Goal: Contribute content

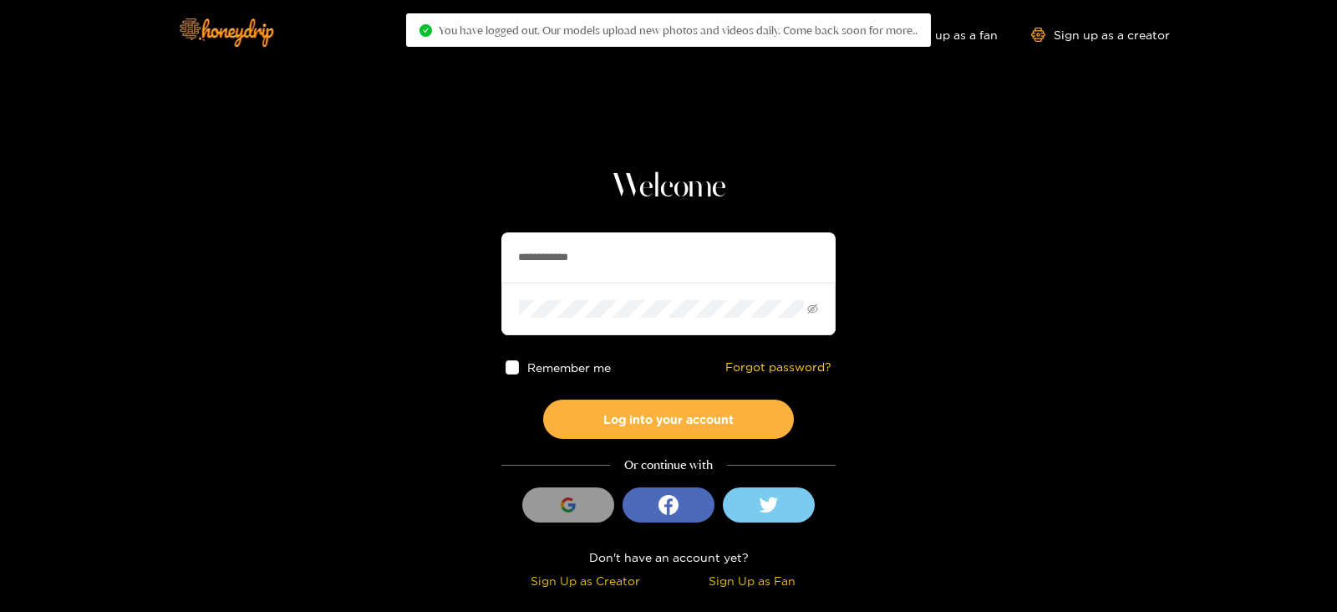
drag, startPoint x: 663, startPoint y: 270, endPoint x: 471, endPoint y: 284, distance: 191.9
click at [471, 284] on section "**********" at bounding box center [668, 297] width 1337 height 594
type input "******"
click at [543, 399] on button "Log into your account" at bounding box center [668, 418] width 251 height 39
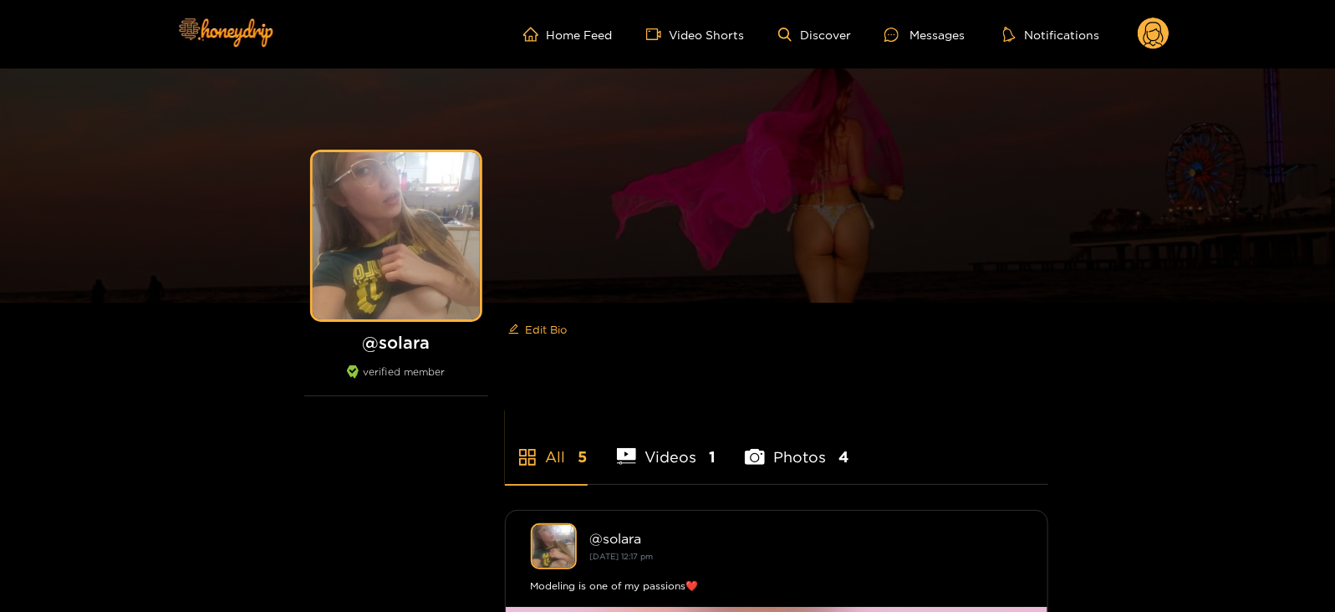
click at [1155, 39] on circle at bounding box center [1153, 34] width 32 height 32
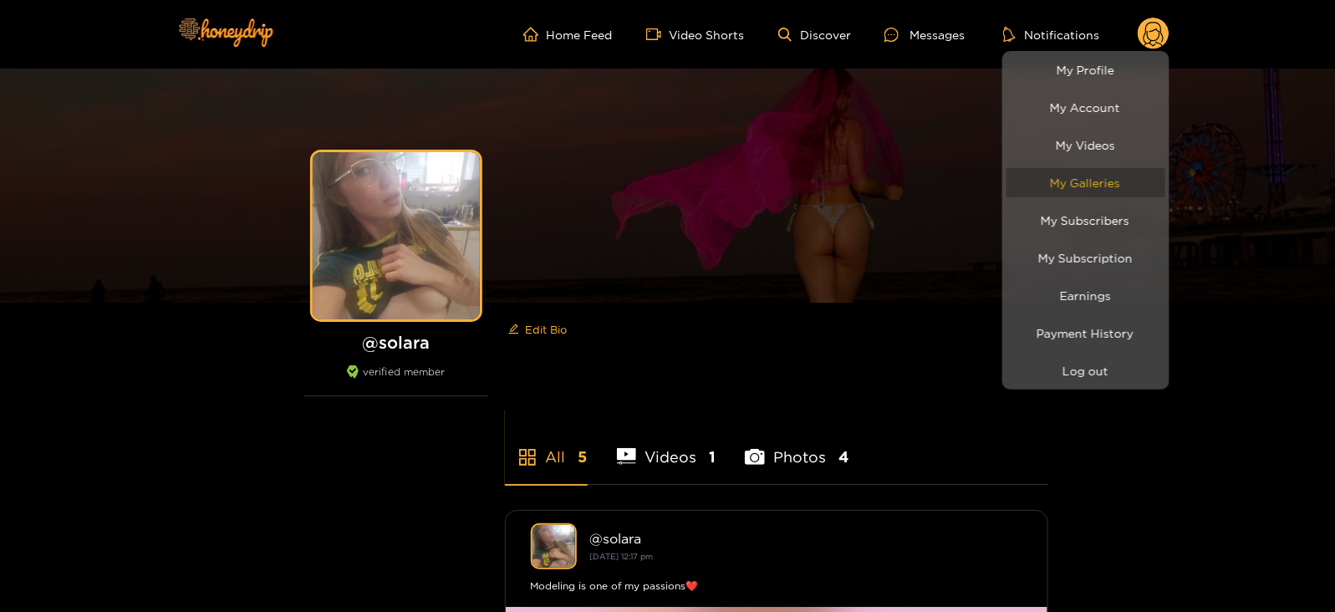
click at [1094, 181] on link "My Galleries" at bounding box center [1085, 182] width 159 height 29
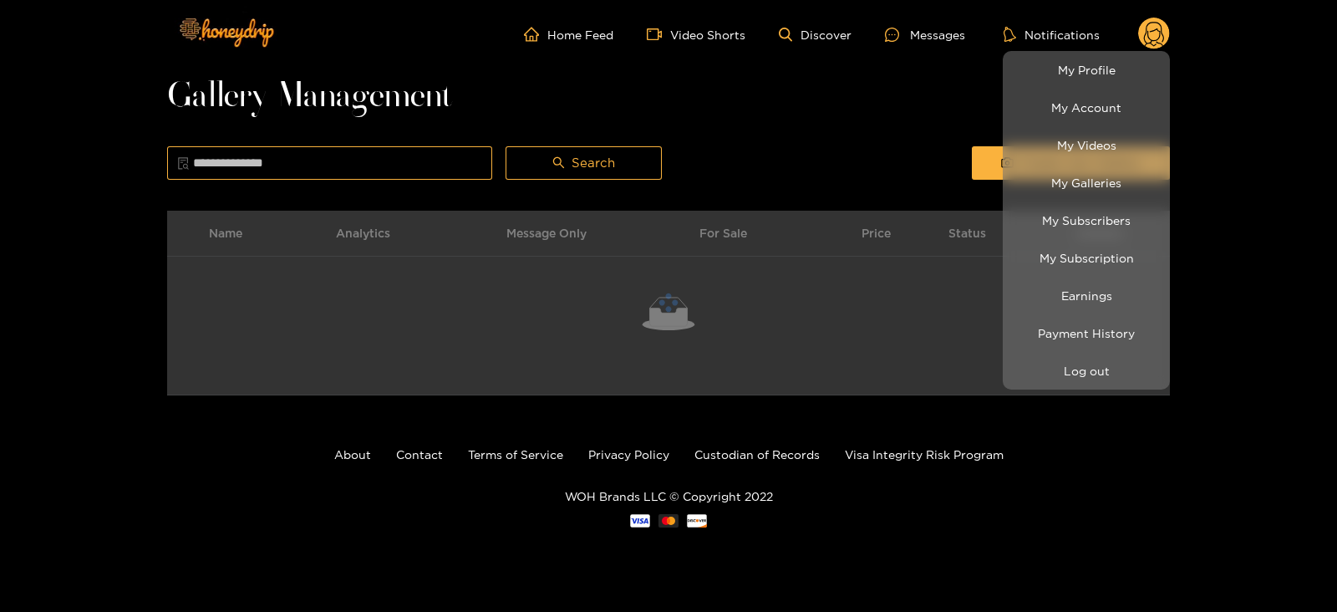
click at [740, 143] on div at bounding box center [668, 306] width 1337 height 612
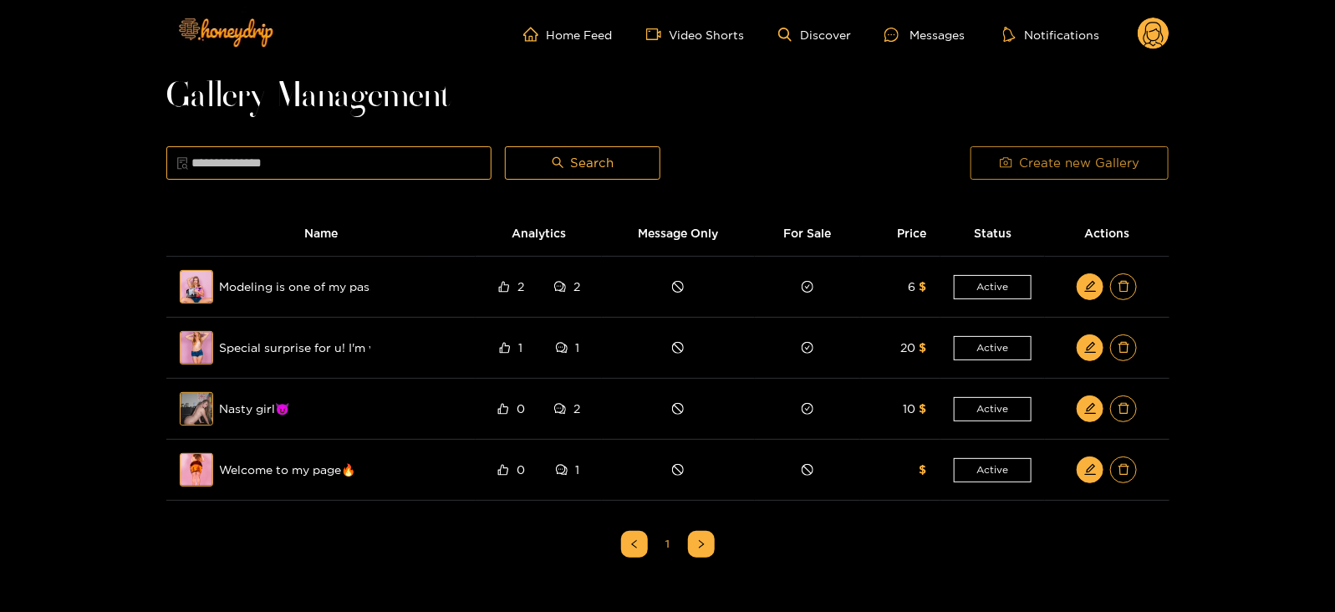
click at [986, 176] on button "Create new Gallery" at bounding box center [1069, 162] width 198 height 33
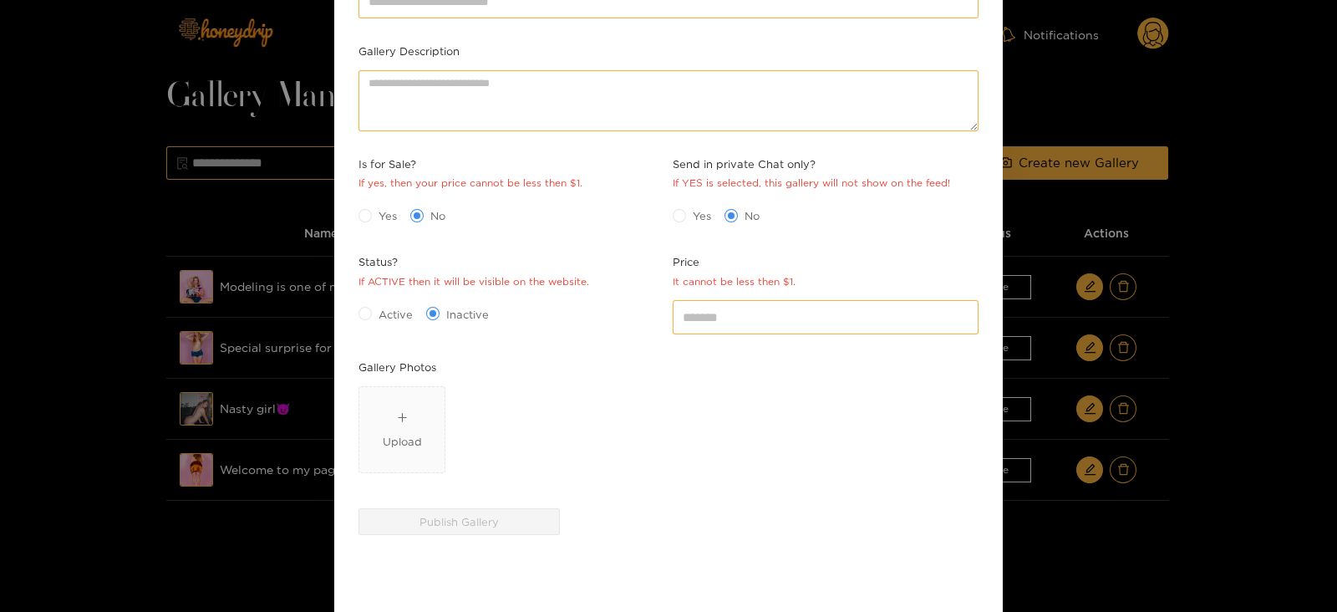
scroll to position [227, 0]
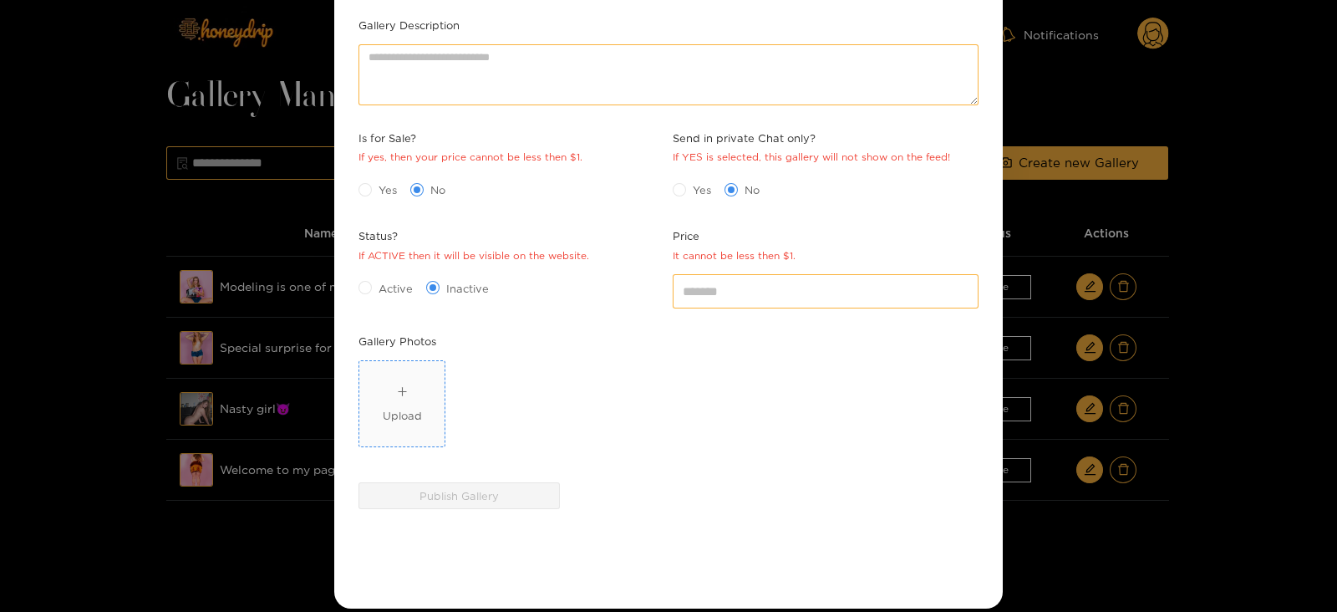
click at [414, 425] on span "Upload" at bounding box center [401, 403] width 85 height 85
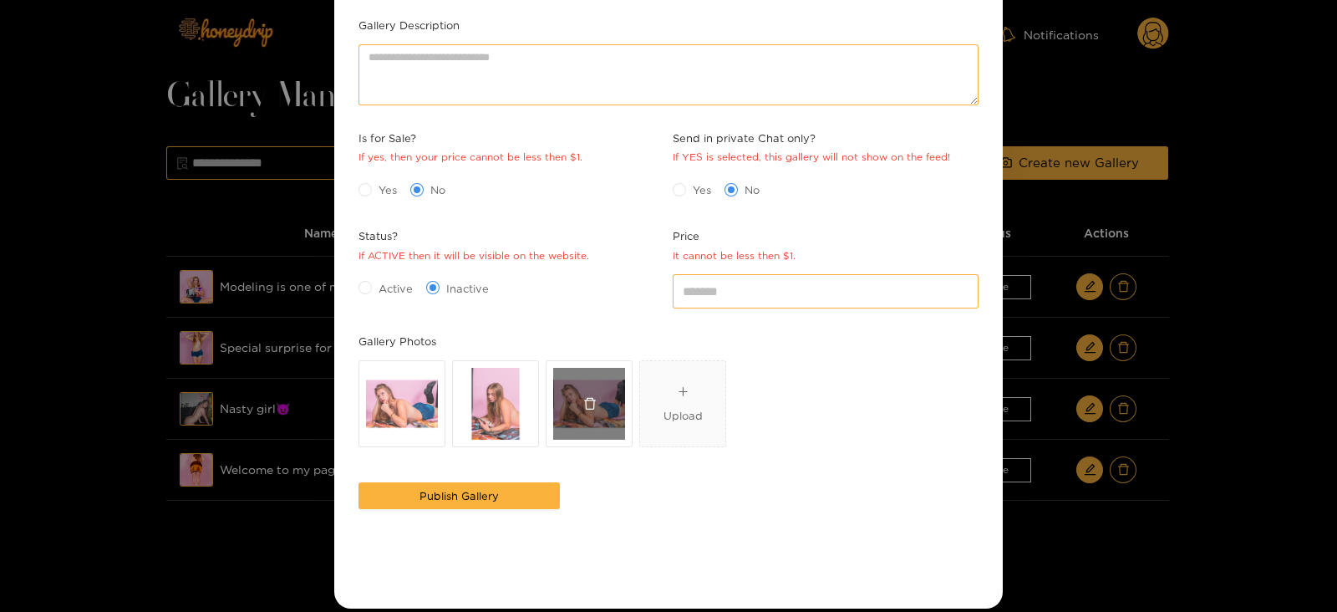
click at [585, 399] on icon "delete" at bounding box center [590, 404] width 12 height 12
click at [1229, 3] on div "Create Gallery Gallery name Gallery Description Is for Sale? If yes, then your …" at bounding box center [668, 306] width 1337 height 612
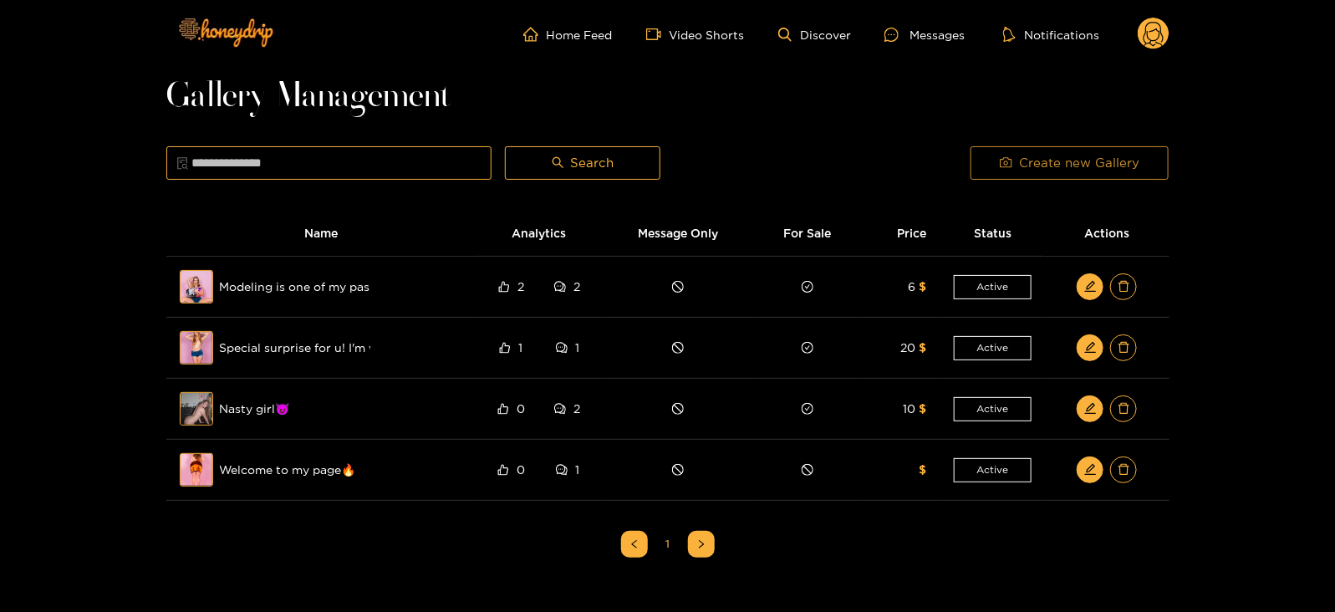
click at [1056, 160] on span "Create new Gallery" at bounding box center [1079, 163] width 120 height 20
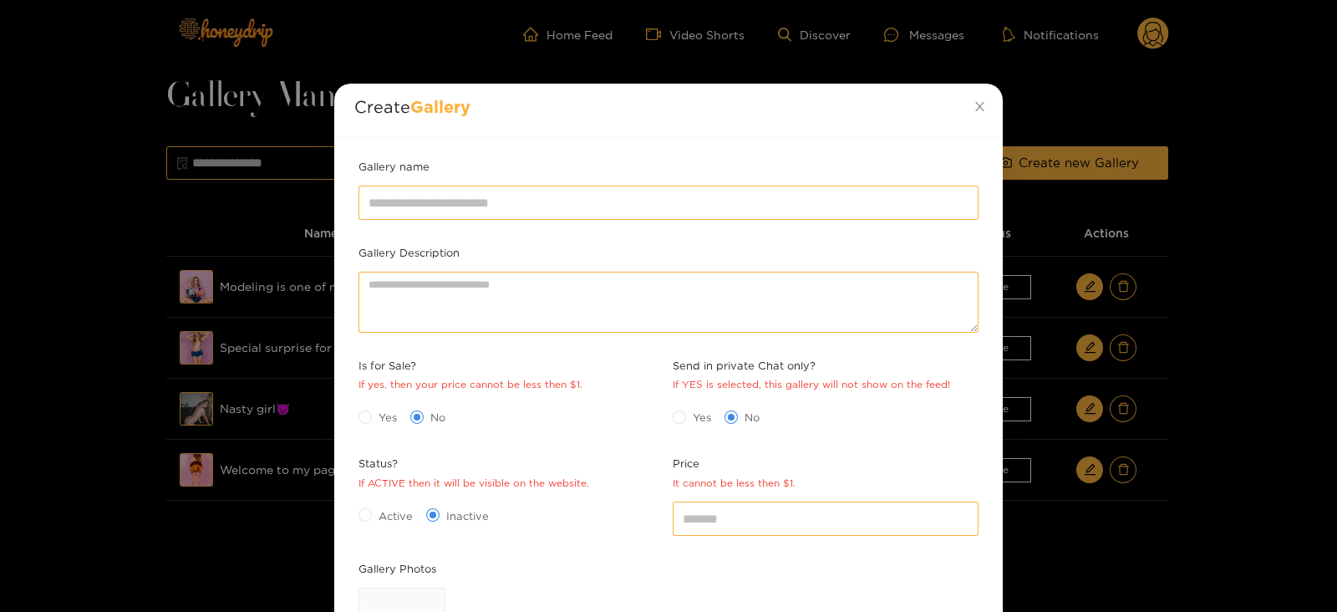
scroll to position [242, 0]
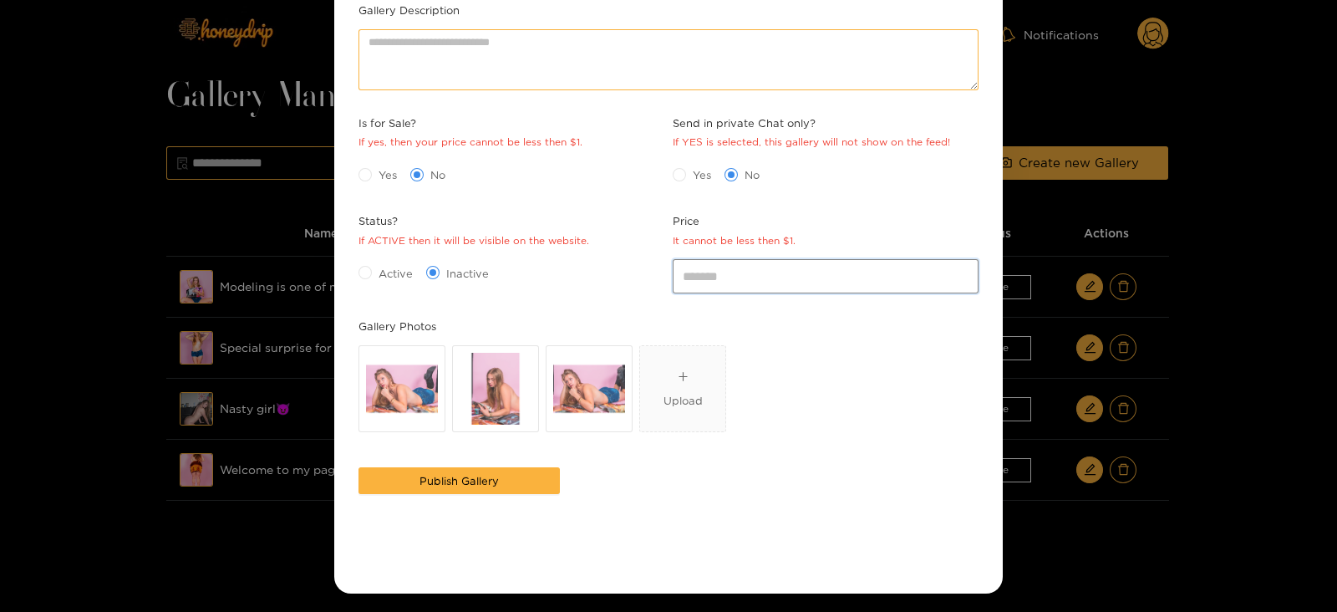
click at [730, 282] on input "*" at bounding box center [826, 275] width 306 height 33
type input "*"
click at [372, 267] on span "Active" at bounding box center [396, 273] width 48 height 17
click at [384, 170] on span "Yes" at bounding box center [388, 174] width 32 height 17
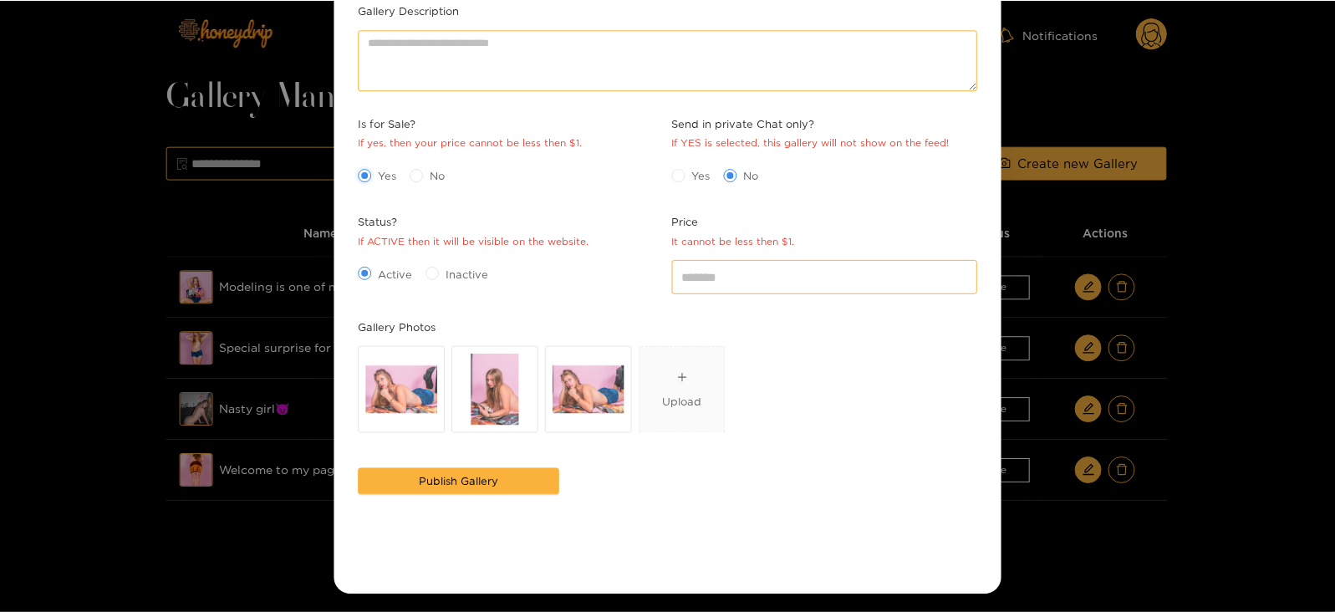
scroll to position [0, 0]
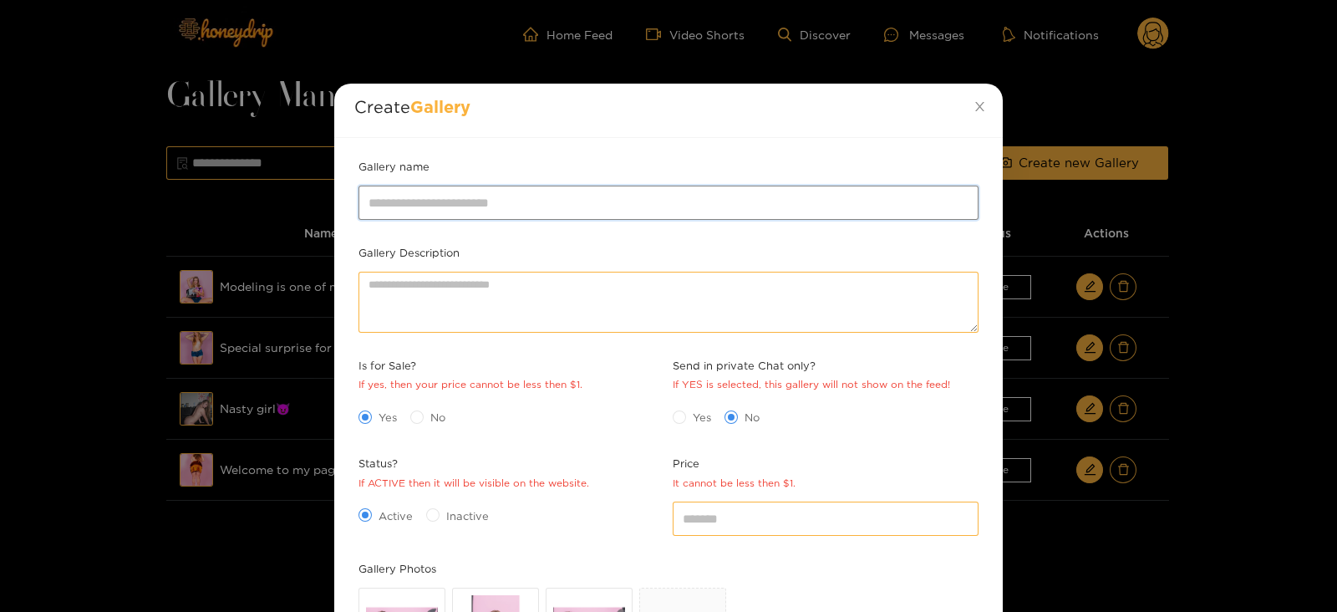
click at [447, 214] on input "Gallery name" at bounding box center [669, 202] width 620 height 33
type input "*"
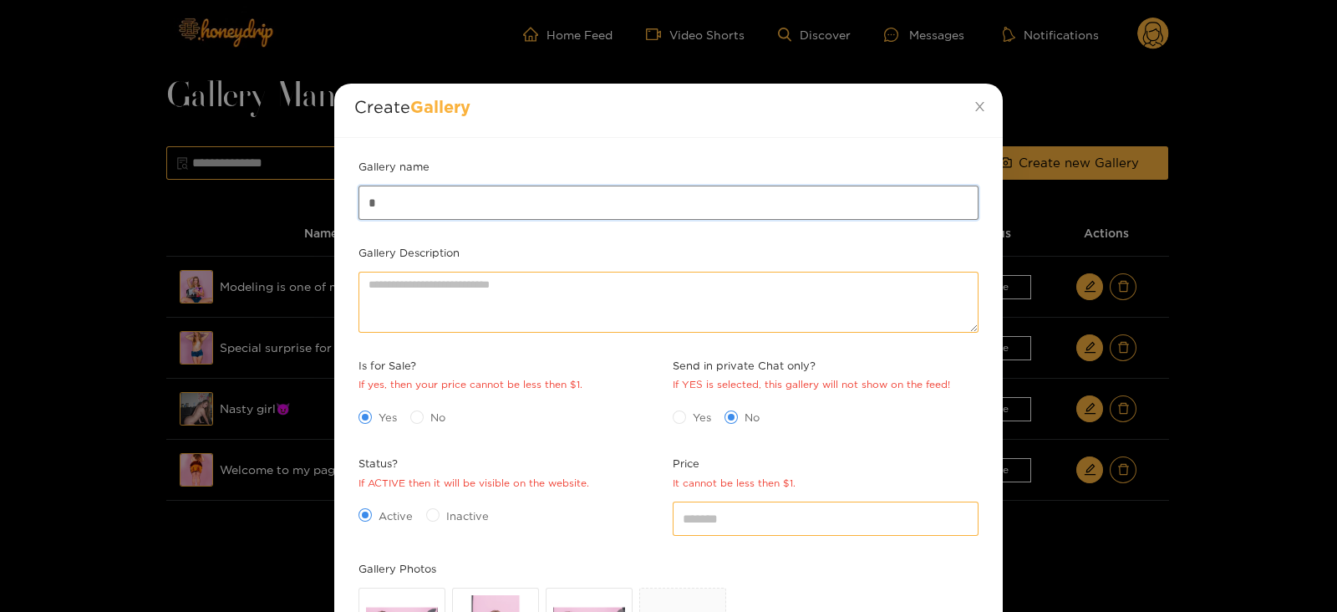
type input "**********"
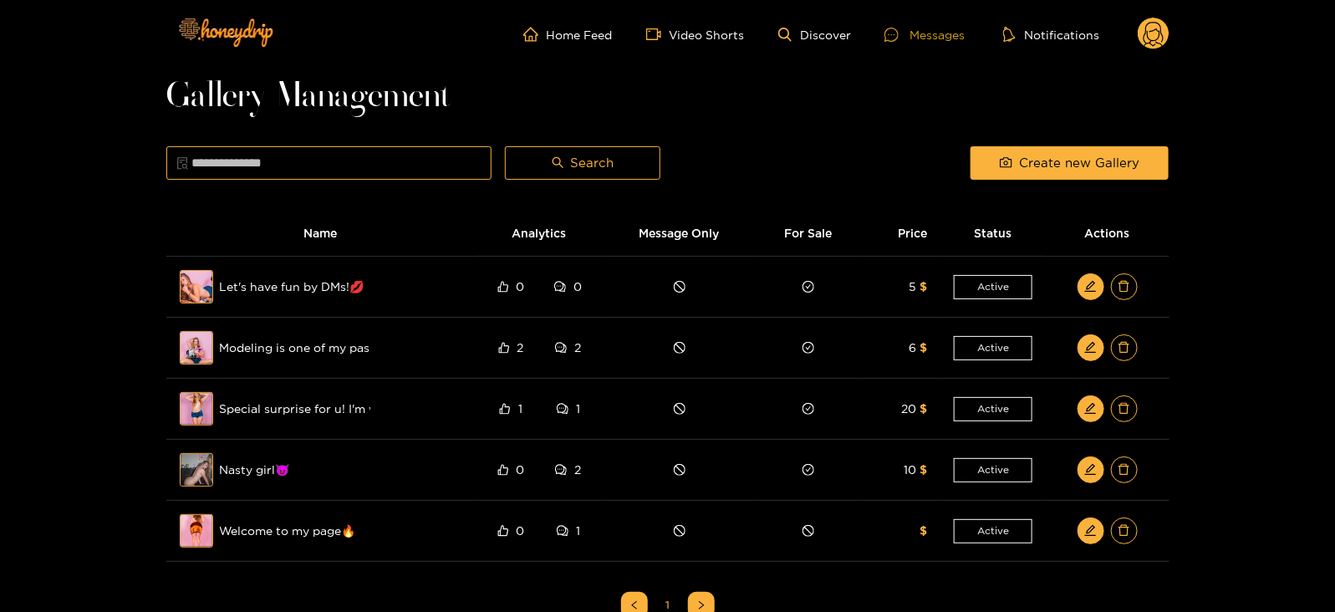
click at [912, 36] on div "Messages" at bounding box center [924, 34] width 80 height 19
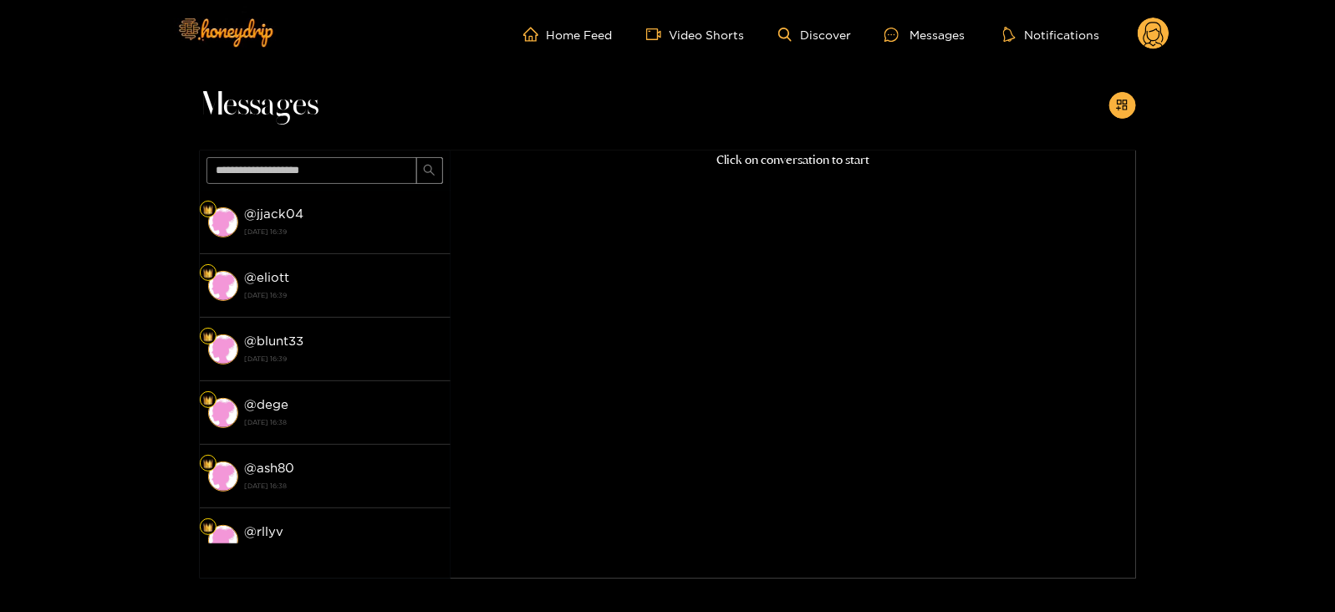
click at [1160, 34] on circle at bounding box center [1153, 34] width 32 height 32
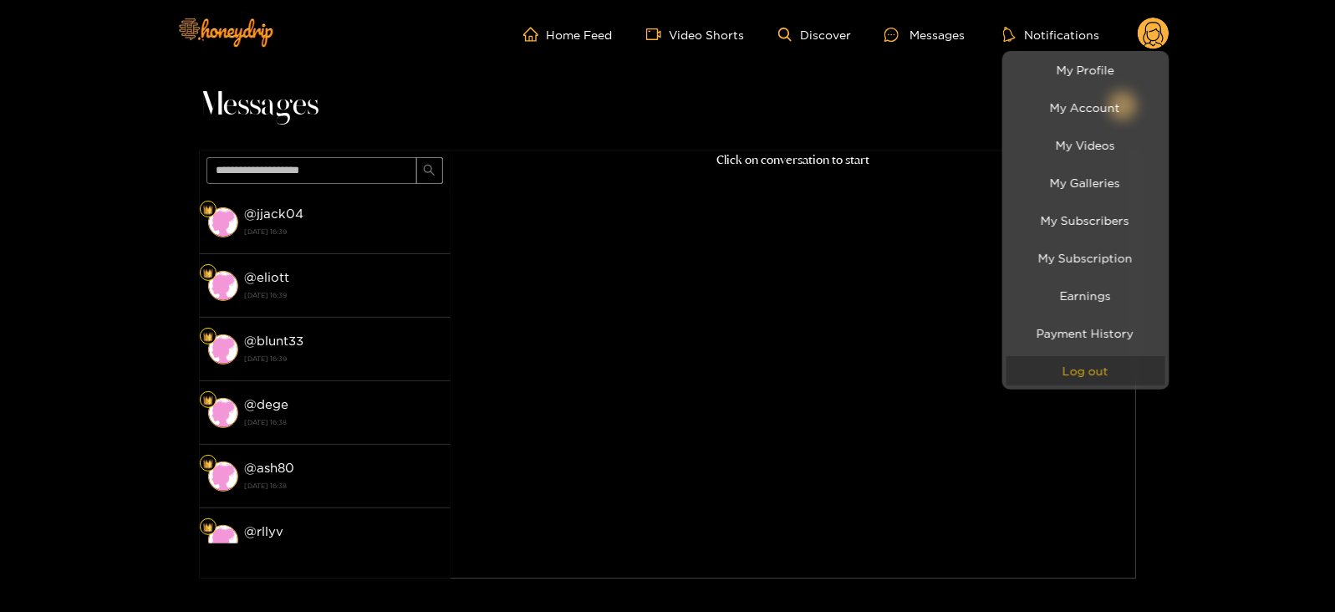
click at [1049, 378] on button "Log out" at bounding box center [1085, 370] width 159 height 29
